Goal: Task Accomplishment & Management: Manage account settings

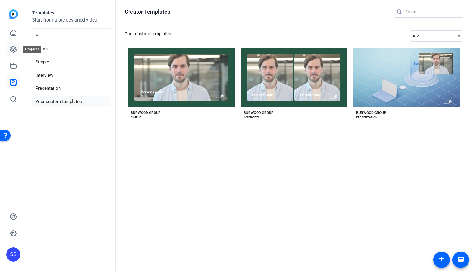
click at [11, 49] on icon at bounding box center [13, 49] width 7 height 7
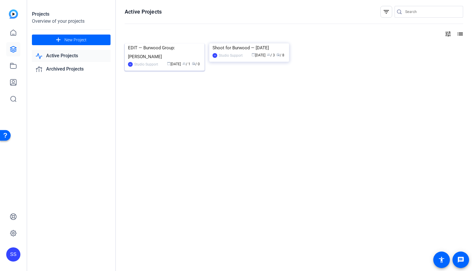
click at [176, 61] on div "EDIT — Burwood Group: [PERSON_NAME]" at bounding box center [164, 52] width 73 height 18
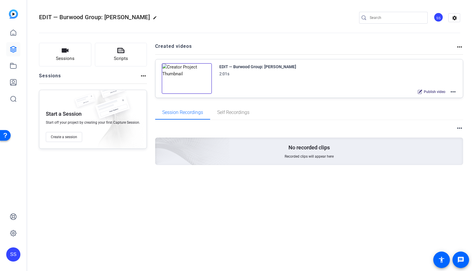
click at [153, 18] on mat-icon "edit" at bounding box center [156, 19] width 7 height 7
click at [73, 20] on input "EDIT — Burwood Group: [PERSON_NAME]" at bounding box center [63, 17] width 39 height 7
click at [92, 17] on span "check_circle" at bounding box center [92, 17] width 7 height 7
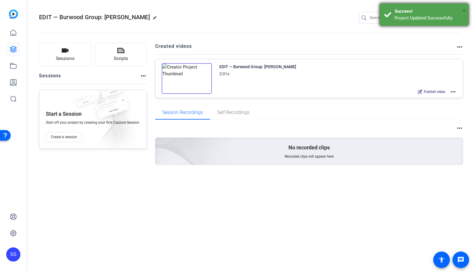
click at [464, 11] on span "×" at bounding box center [464, 10] width 3 height 7
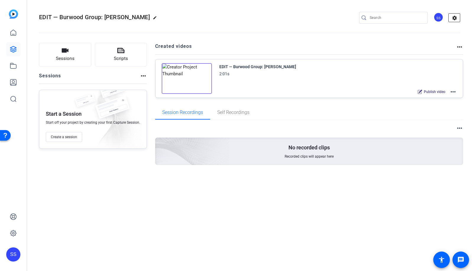
click at [454, 18] on mat-icon "settings" at bounding box center [455, 18] width 12 height 9
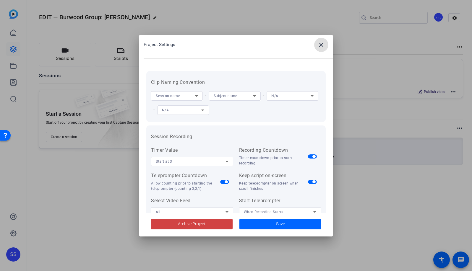
click at [323, 46] on mat-icon "close" at bounding box center [321, 44] width 7 height 7
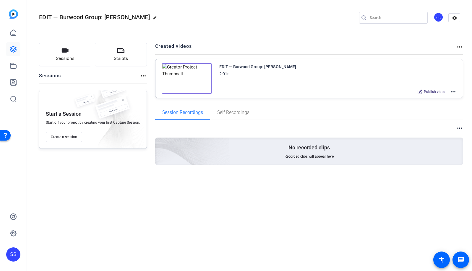
click at [440, 19] on div "SS" at bounding box center [439, 17] width 10 height 10
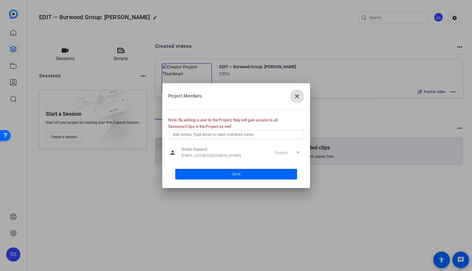
click at [300, 98] on mat-icon "close" at bounding box center [297, 96] width 7 height 7
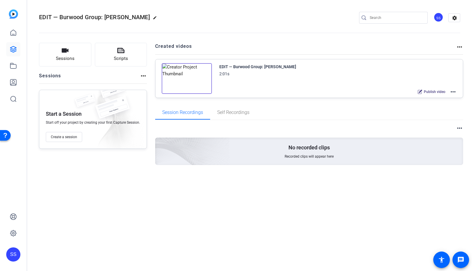
click at [11, 255] on div "SS" at bounding box center [13, 255] width 14 height 14
click at [65, 250] on mat-icon "logout" at bounding box center [68, 249] width 7 height 7
